Goal: Task Accomplishment & Management: Use online tool/utility

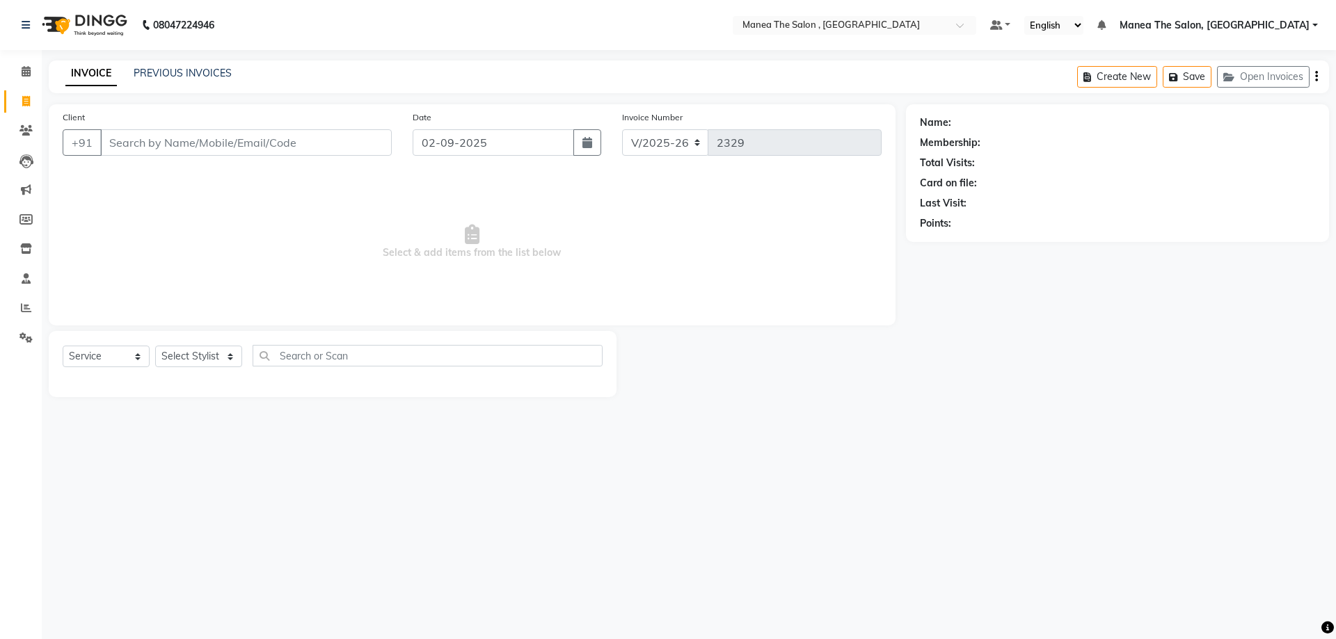
select select "7201"
select select "service"
click at [211, 351] on select "Select Stylist [PERSON_NAME] Manager [PERSON_NAME] [PERSON_NAME] [PERSON_NAME]" at bounding box center [198, 357] width 87 height 22
select select "72491"
click at [155, 346] on select "Select Stylist [PERSON_NAME] Manager [PERSON_NAME] [PERSON_NAME] [PERSON_NAME]" at bounding box center [198, 357] width 87 height 22
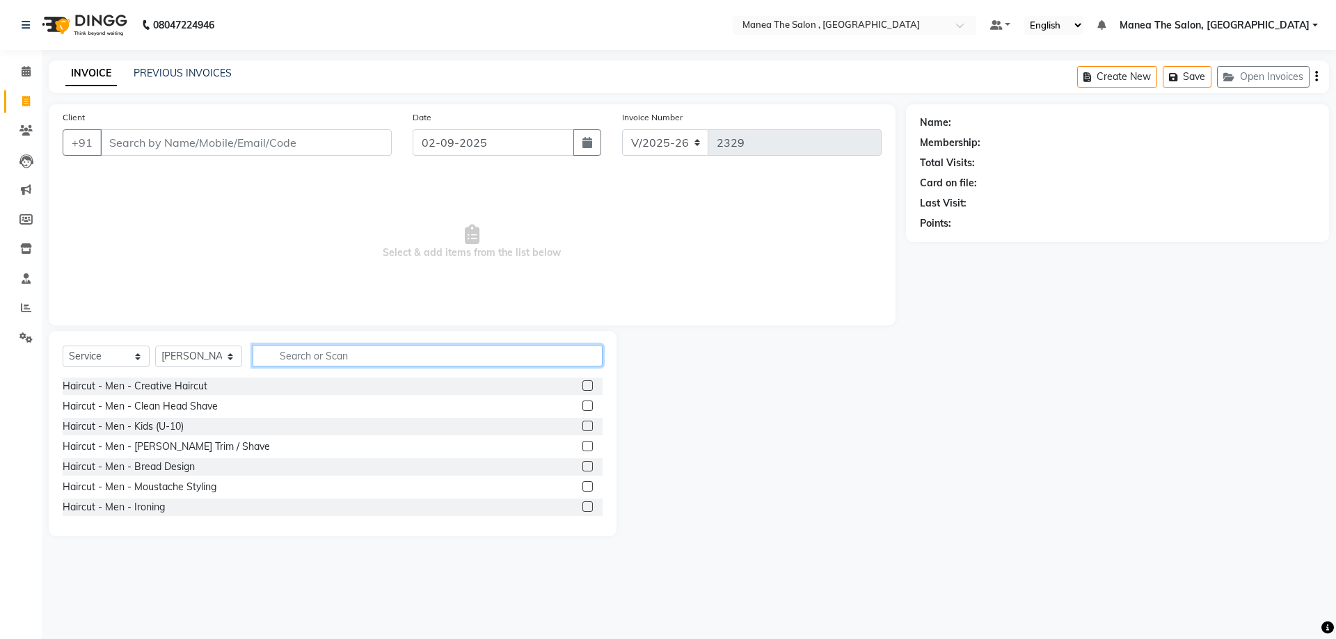
click at [317, 356] on input "text" at bounding box center [427, 356] width 350 height 22
type input "thr"
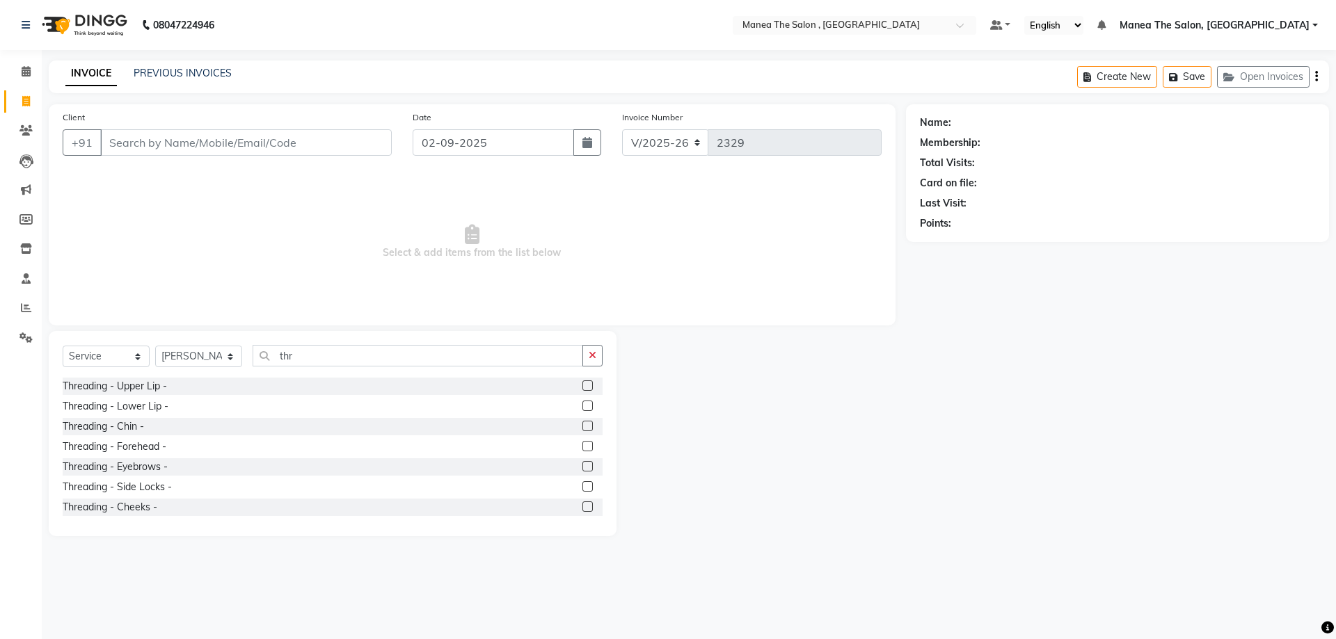
click at [582, 381] on label at bounding box center [587, 385] width 10 height 10
click at [582, 382] on input "checkbox" at bounding box center [586, 386] width 9 height 9
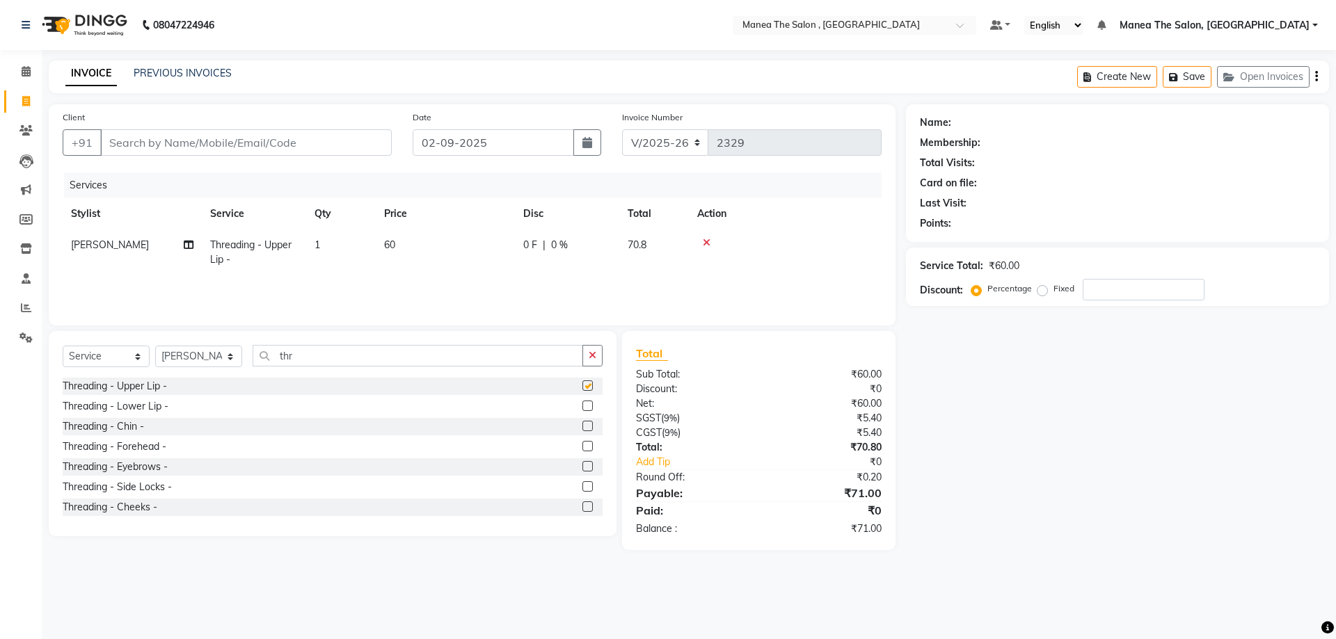
checkbox input "false"
click at [582, 467] on label at bounding box center [587, 466] width 10 height 10
click at [582, 467] on input "checkbox" at bounding box center [586, 467] width 9 height 9
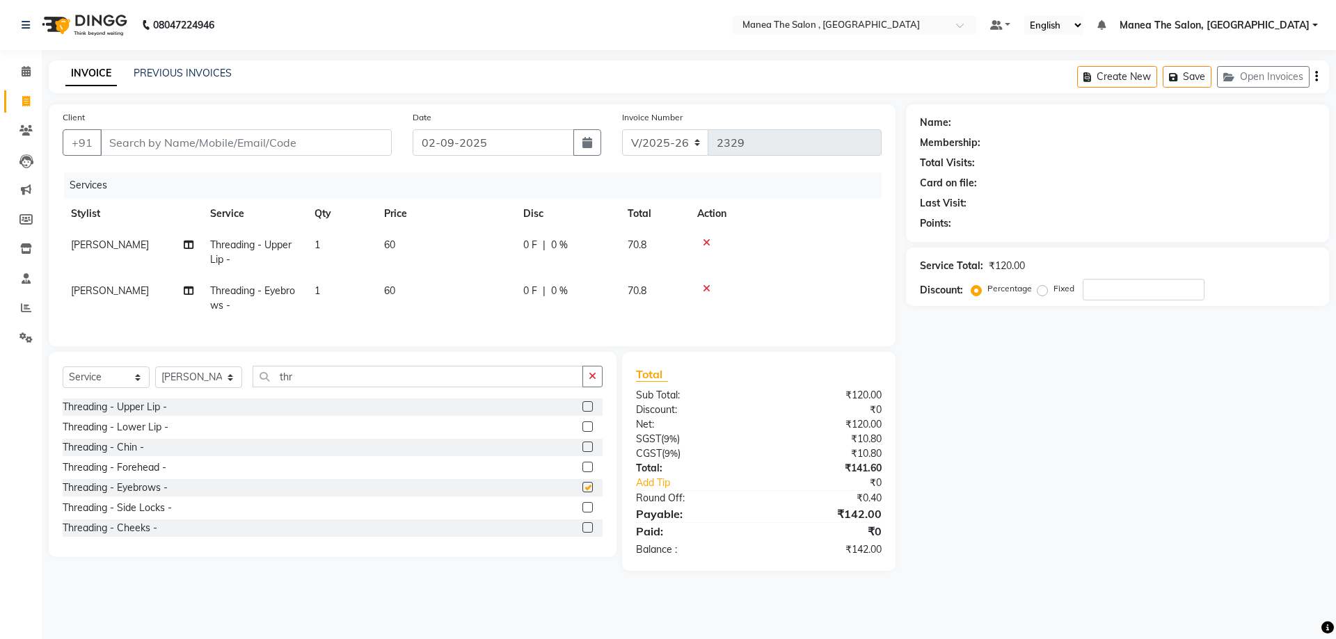
checkbox input "false"
click at [582, 472] on label at bounding box center [587, 467] width 10 height 10
click at [582, 472] on input "checkbox" at bounding box center [586, 467] width 9 height 9
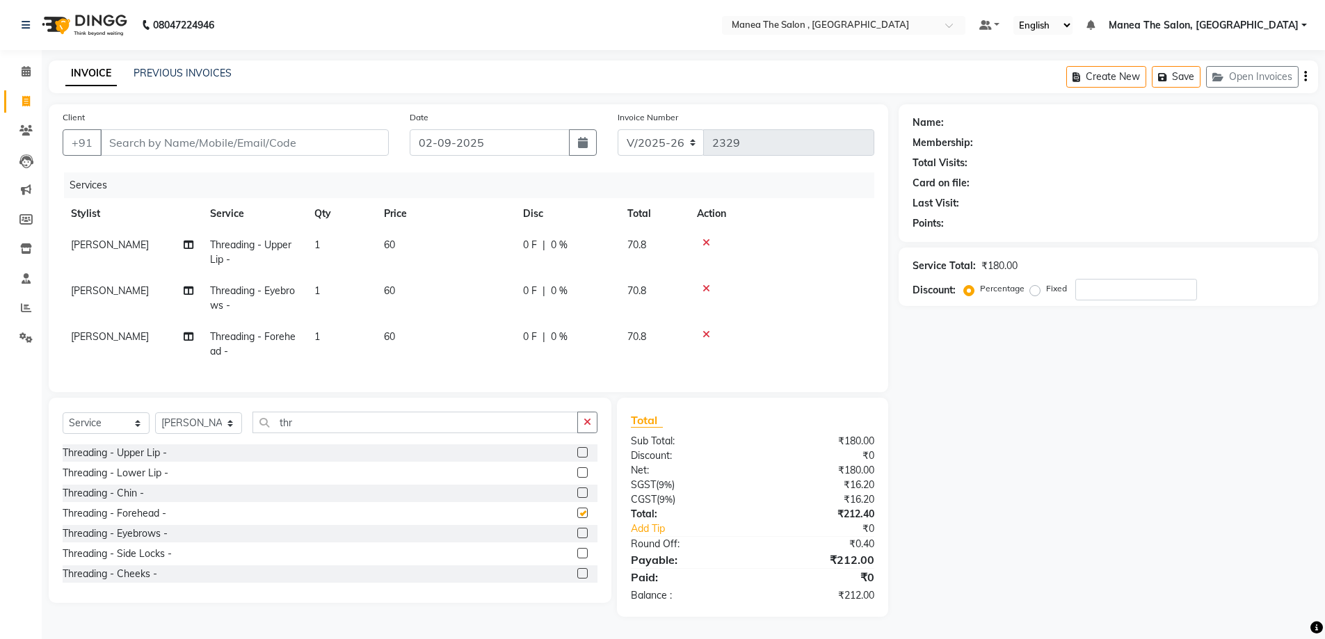
checkbox input "false"
click at [246, 133] on input "Client" at bounding box center [244, 142] width 289 height 26
type input "9"
type input "0"
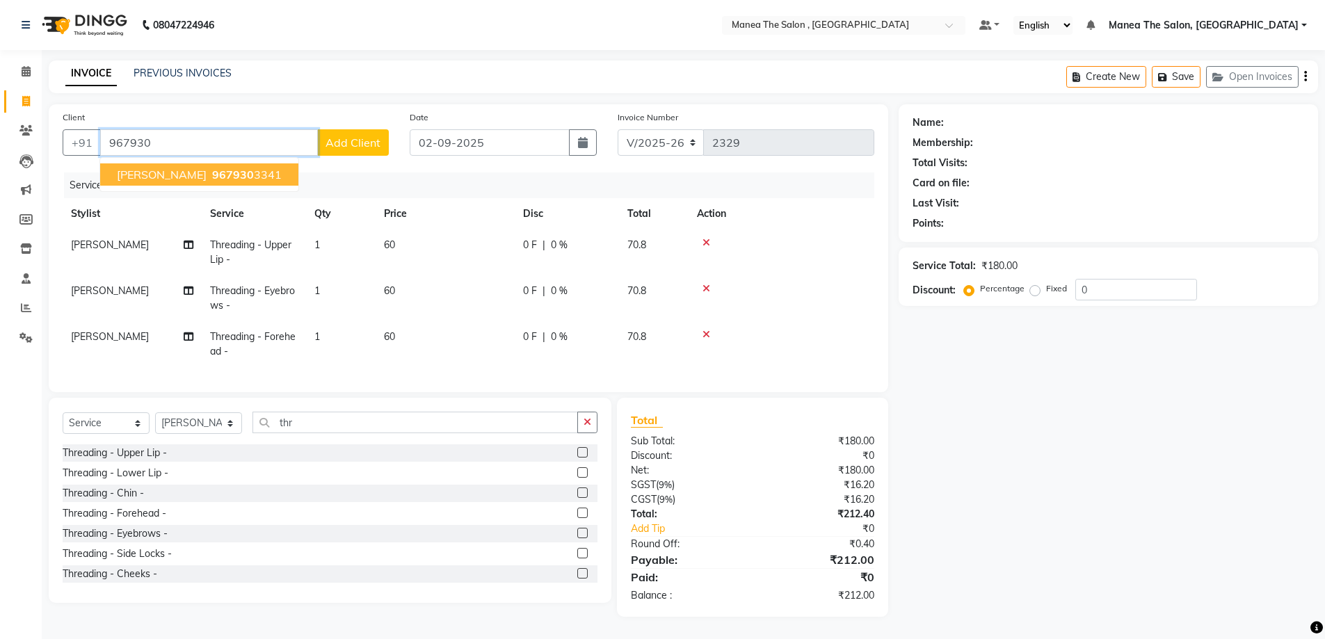
click at [212, 168] on span "967930" at bounding box center [233, 175] width 42 height 14
type input "9679303341"
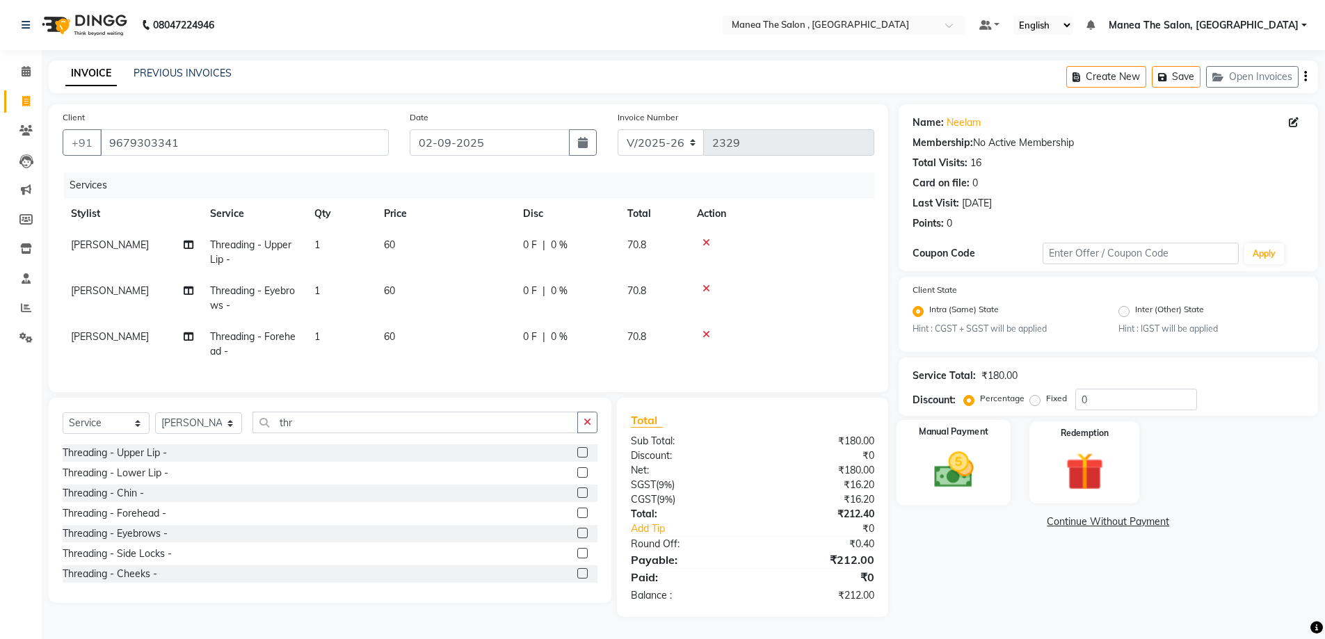
click at [940, 491] on div "Manual Payment" at bounding box center [953, 463] width 115 height 86
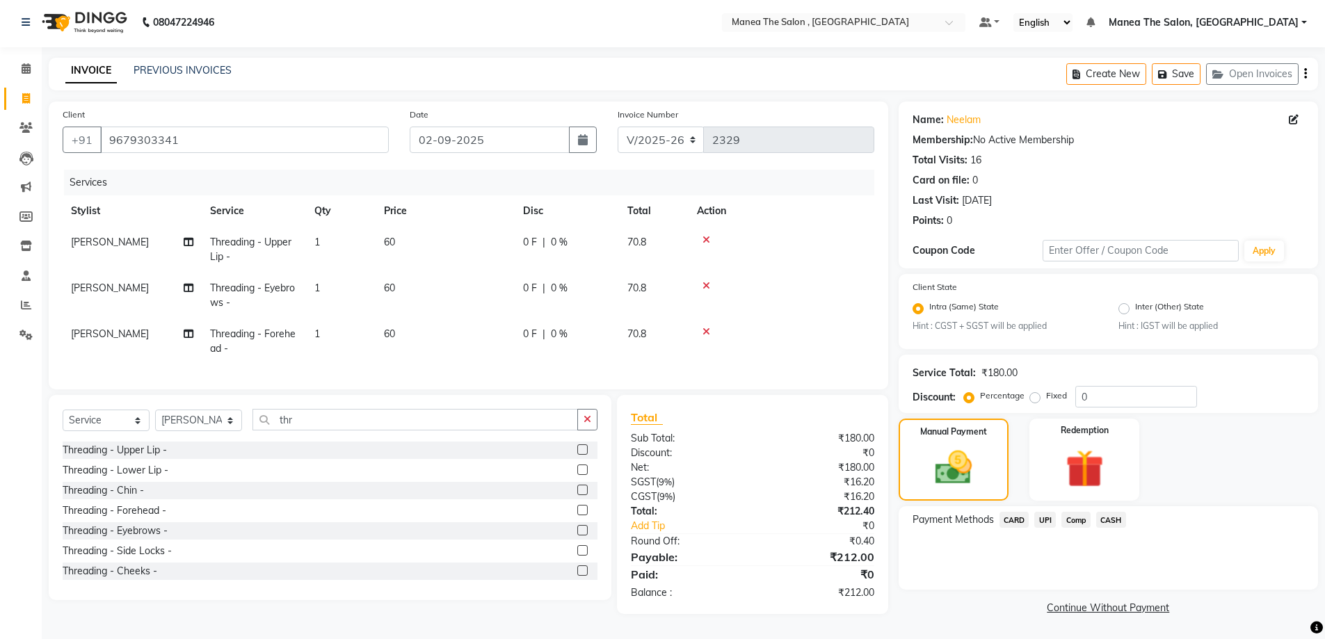
click at [1036, 513] on span "UPI" at bounding box center [1045, 520] width 22 height 16
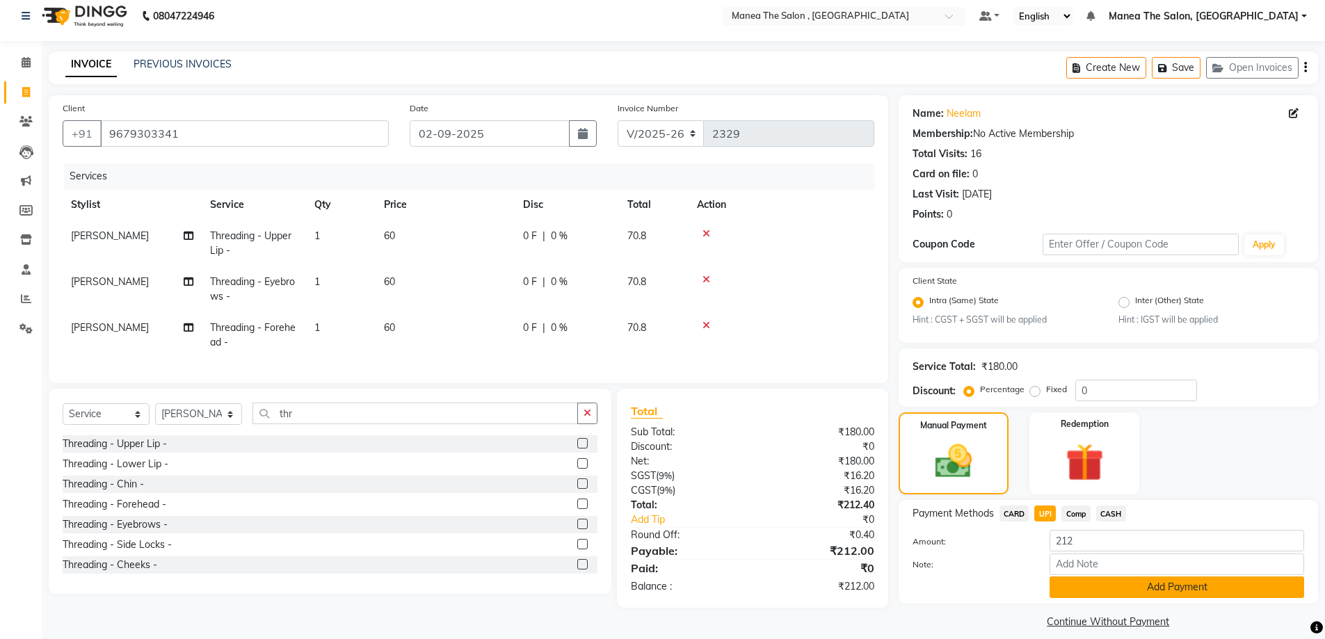
click at [1071, 598] on button "Add Payment" at bounding box center [1177, 588] width 255 height 22
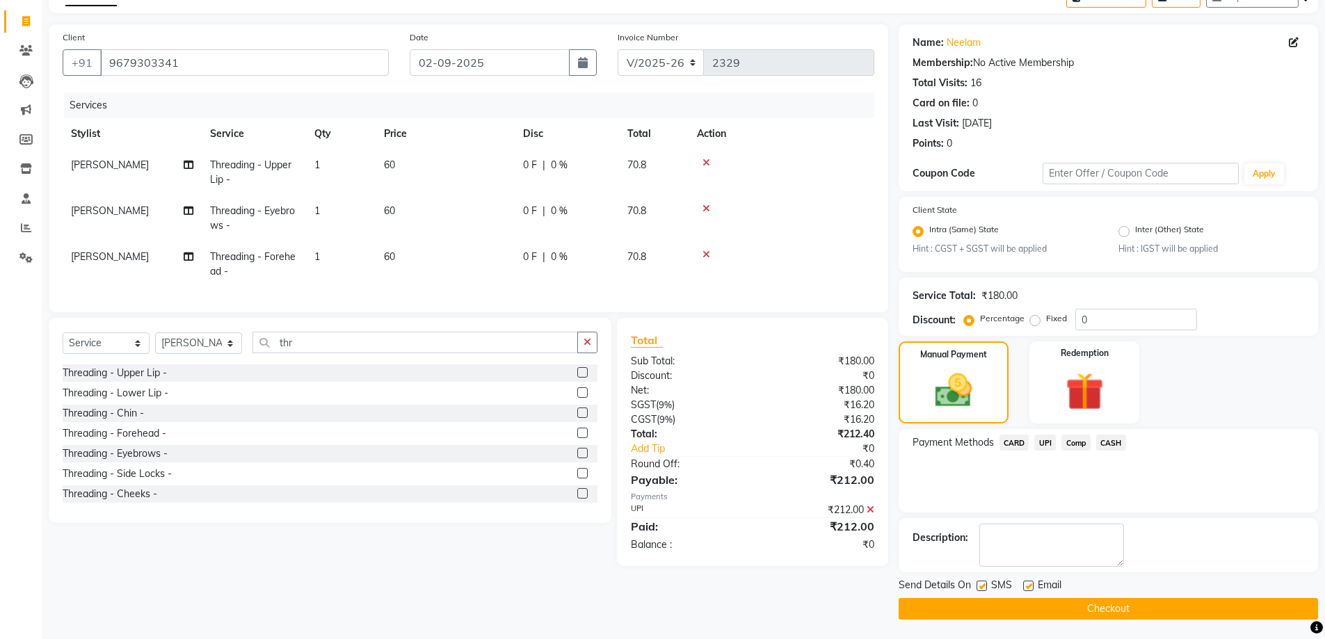
scroll to position [81, 0]
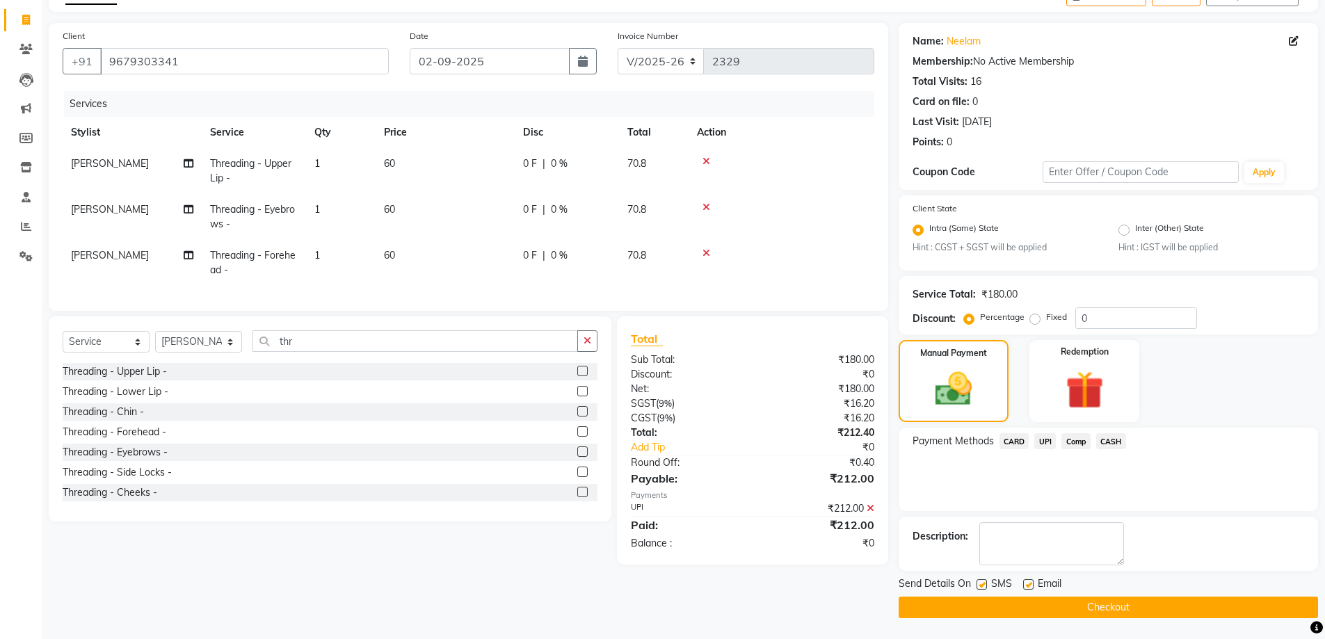
click at [1073, 600] on button "Checkout" at bounding box center [1108, 608] width 419 height 22
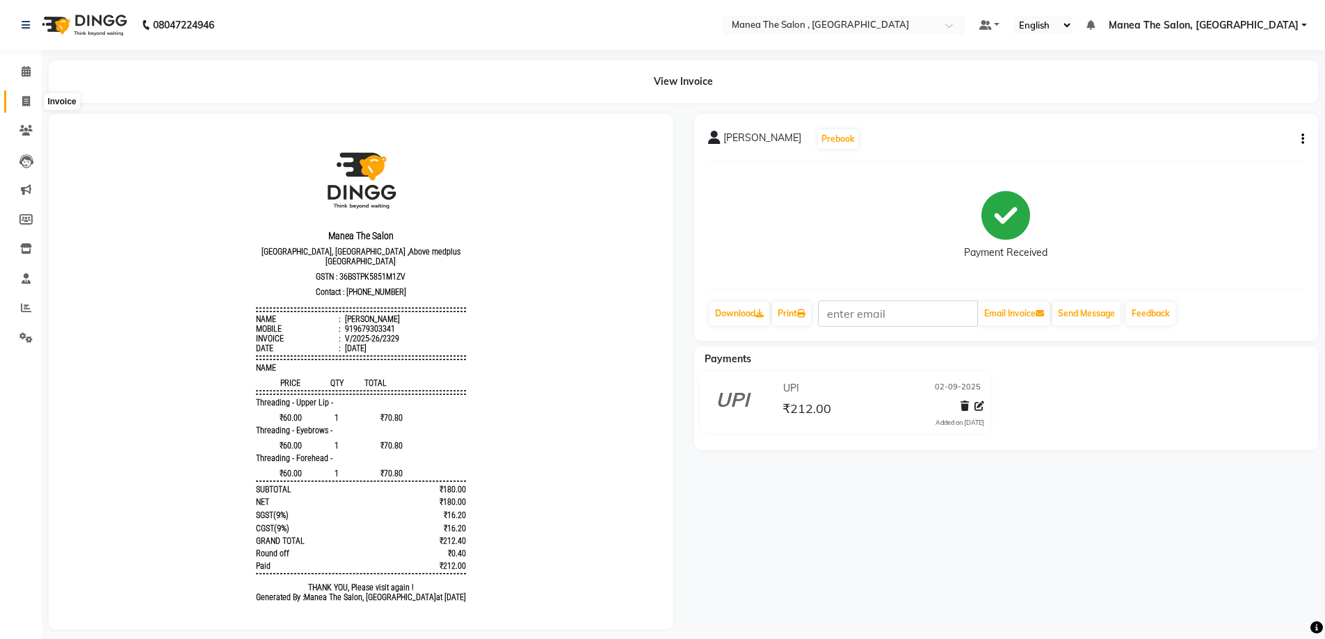
click at [29, 104] on icon at bounding box center [26, 101] width 8 height 10
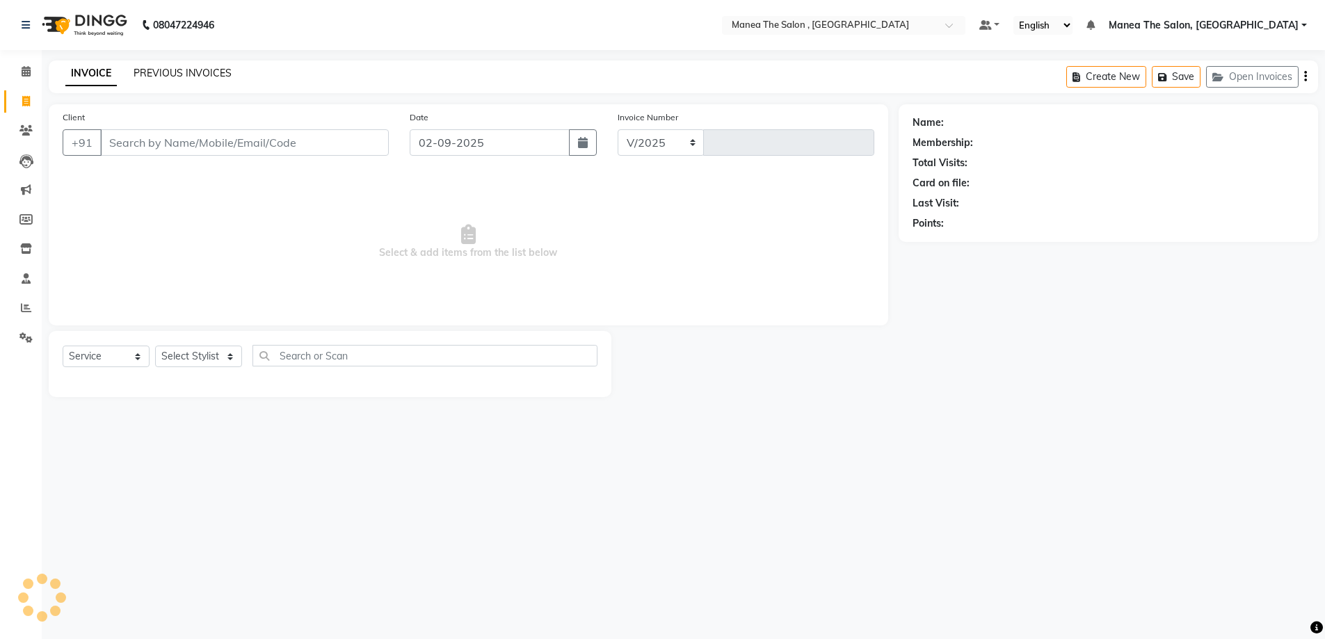
click at [204, 73] on link "PREVIOUS INVOICES" at bounding box center [183, 73] width 98 height 13
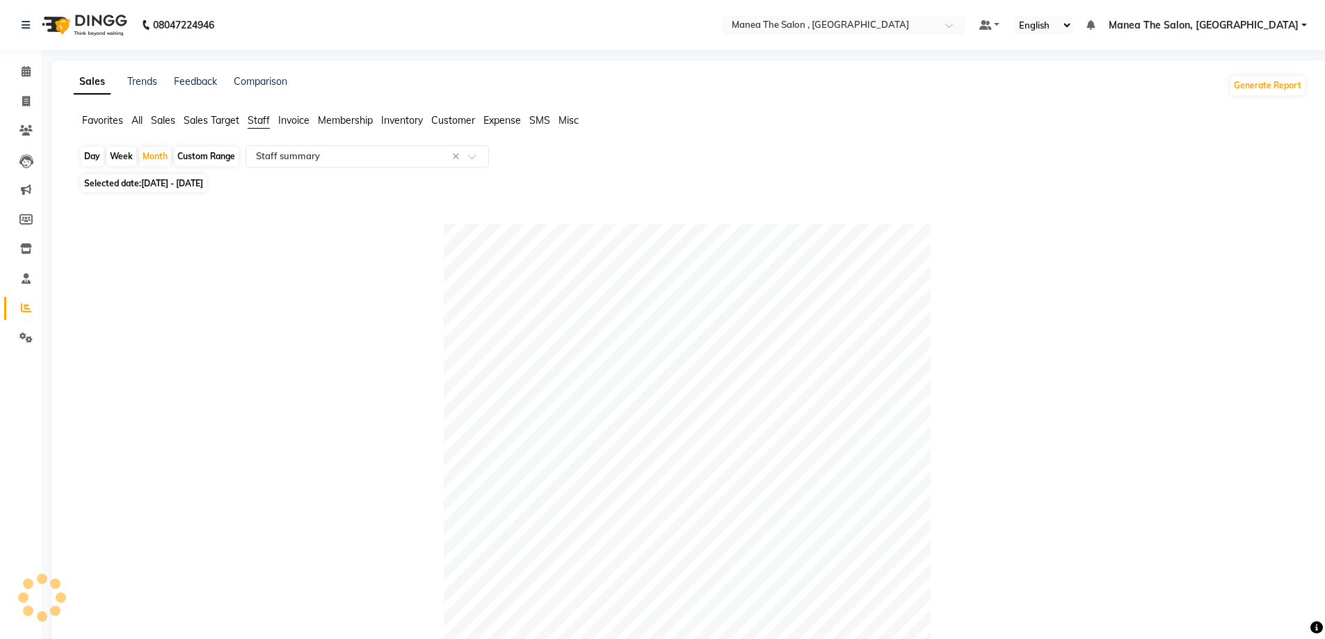
select select "full_report"
select select "pdf"
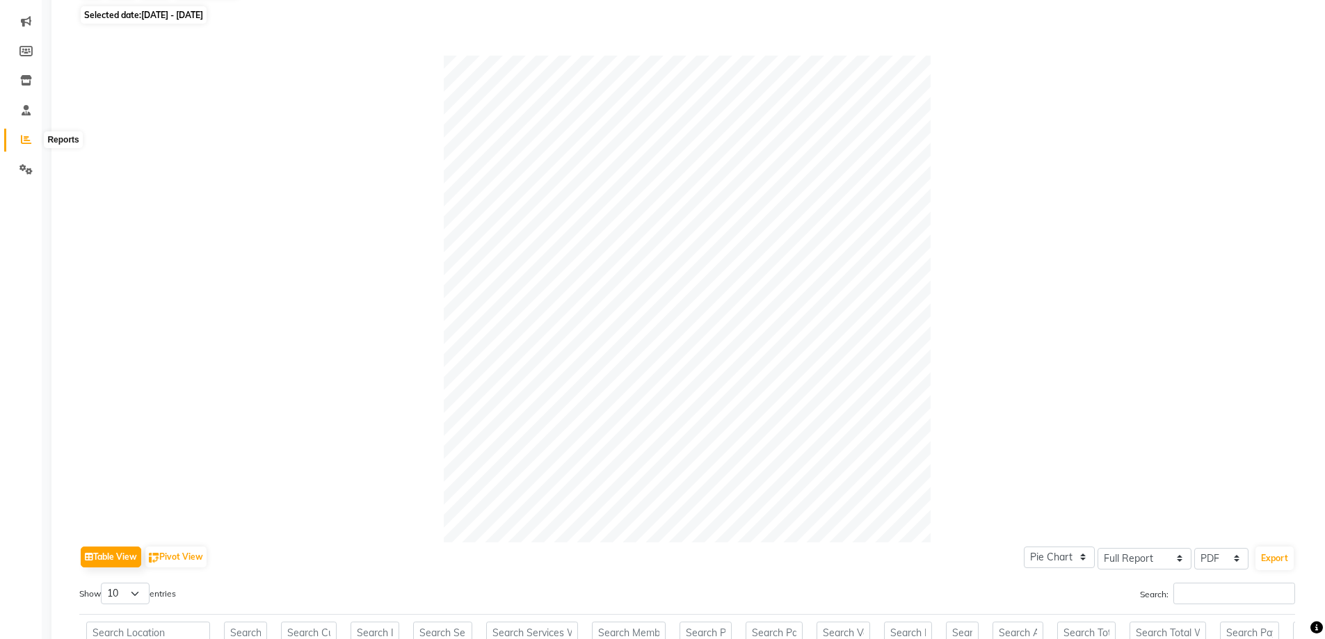
click at [24, 139] on icon at bounding box center [26, 139] width 10 height 10
